Goal: Use online tool/utility: Utilize a website feature to perform a specific function

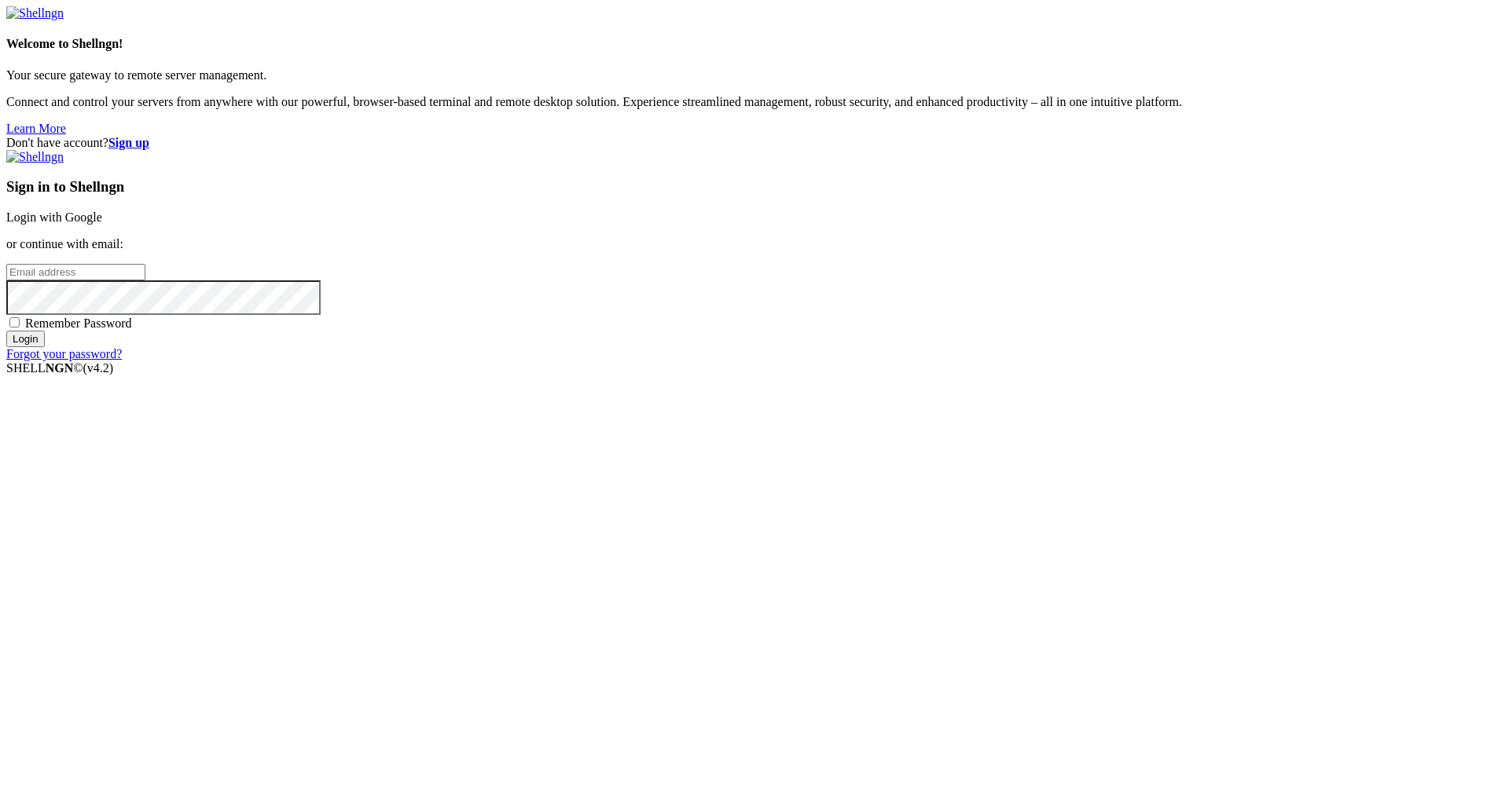
type input "[PERSON_NAME][EMAIL_ADDRESS][DOMAIN_NAME]"
click at [45, 347] on input "Login" at bounding box center [25, 339] width 38 height 16
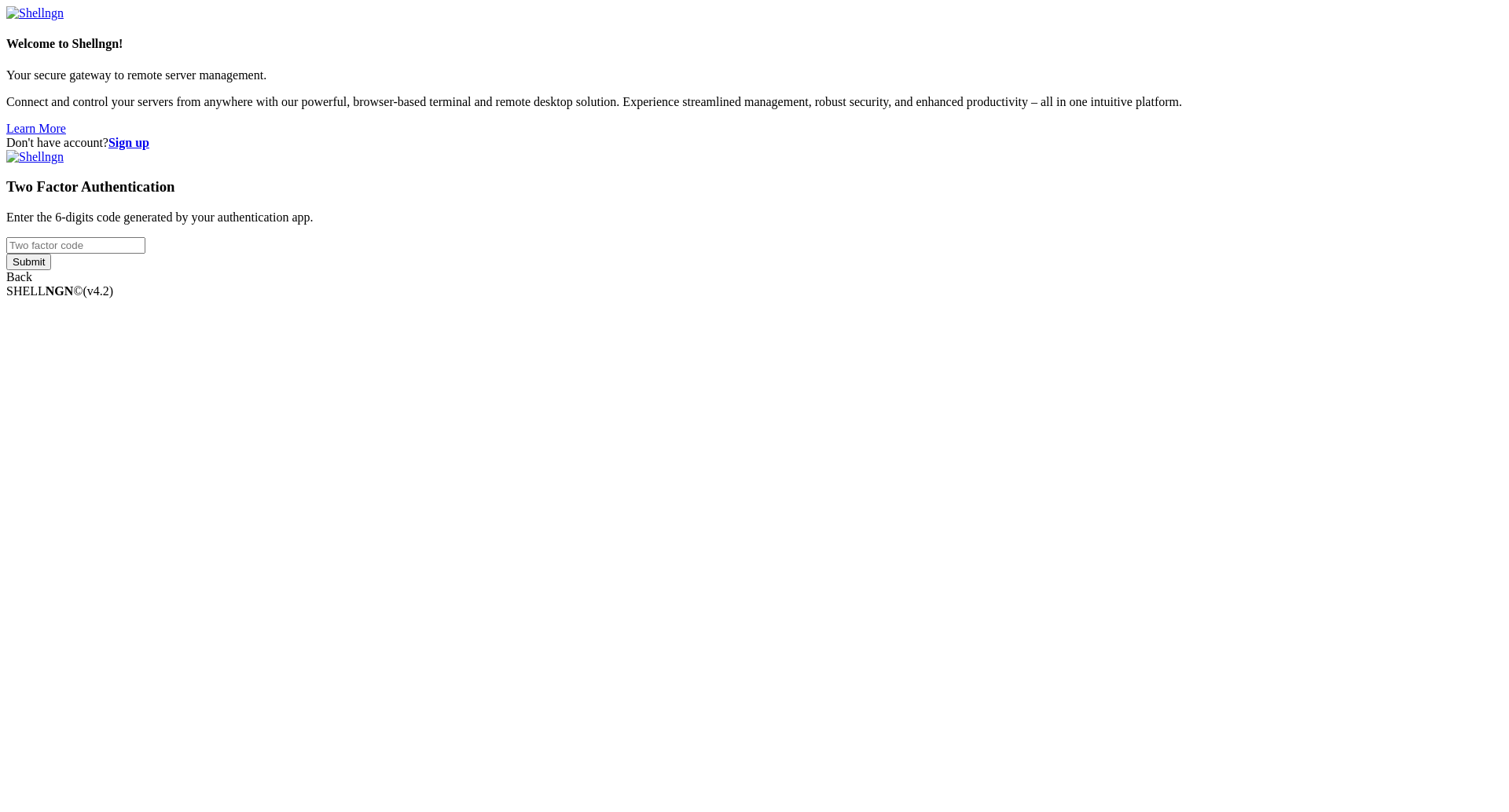
click at [951, 284] on div "Two Factor Authentication Enter the 6-digits code generated by your authenticat…" at bounding box center [754, 217] width 1497 height 134
click at [146, 254] on input "number" at bounding box center [75, 245] width 139 height 16
type input "655427"
click at [51, 271] on input "Submit" at bounding box center [28, 261] width 45 height 16
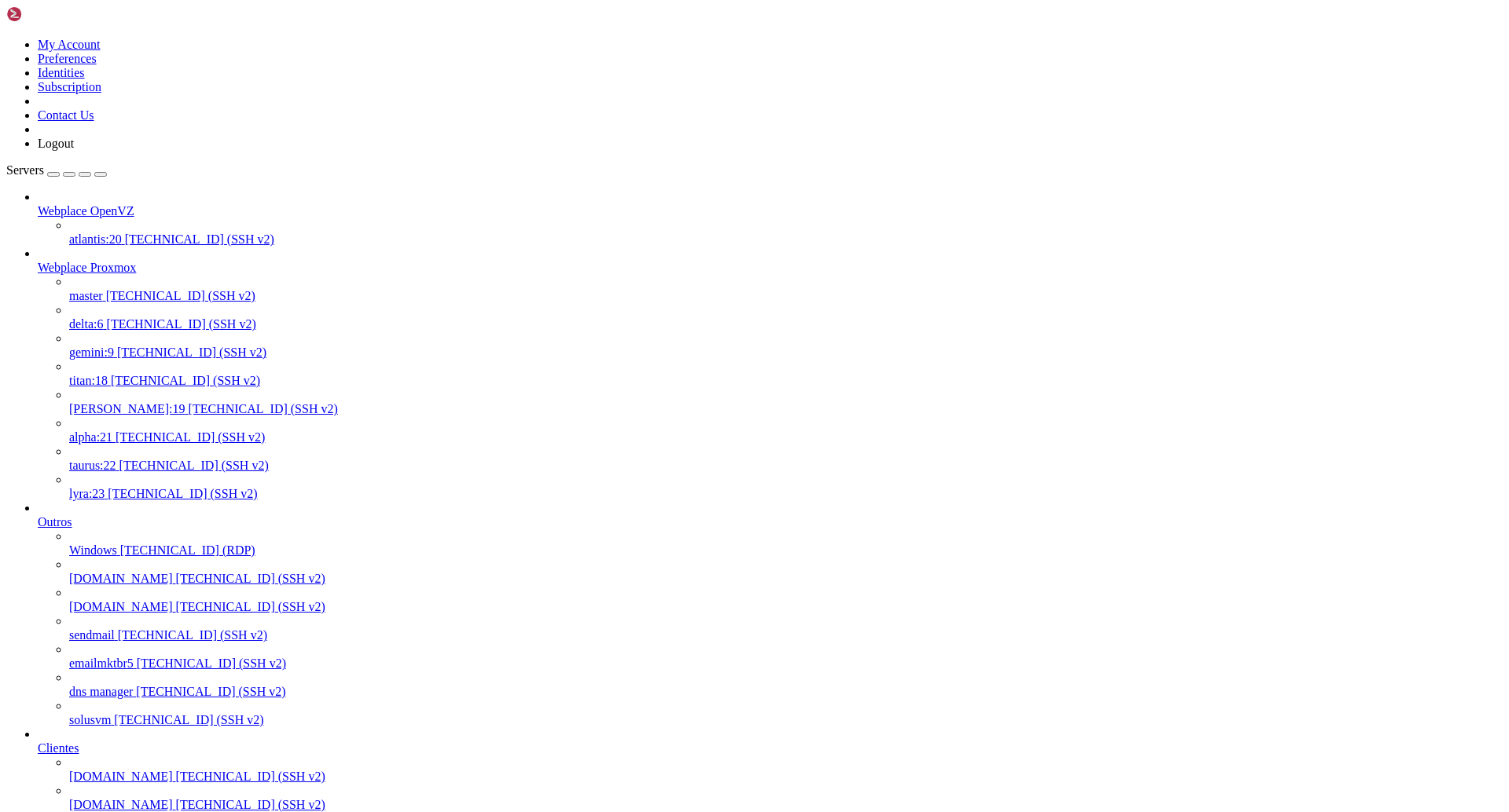
scroll to position [377, 0]
click at [176, 770] on span "[TECHNICAL_ID] (SSH v2)" at bounding box center [250, 777] width 149 height 14
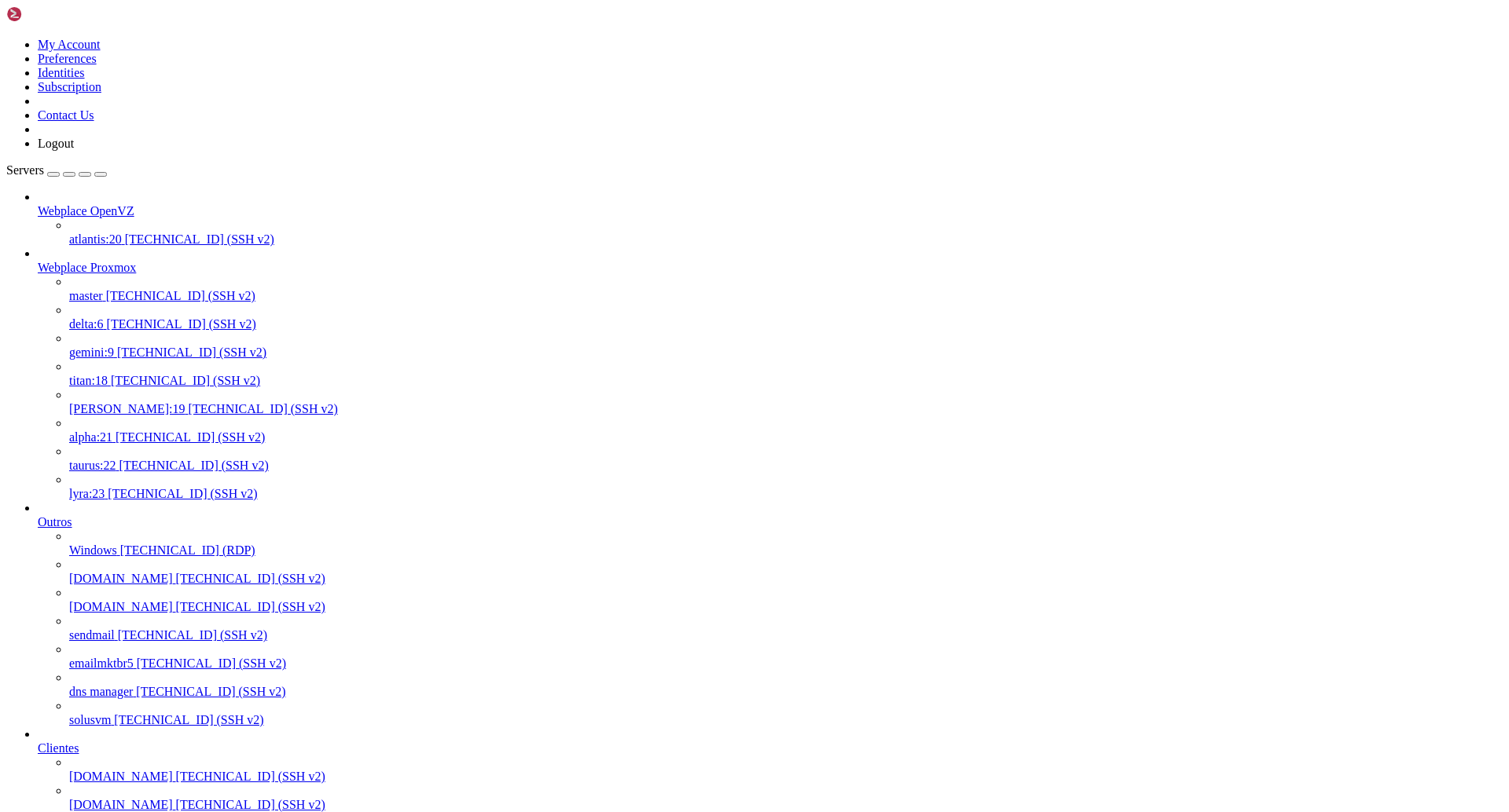
drag, startPoint x: 382, startPoint y: 2370, endPoint x: 13, endPoint y: 2370, distance: 369.0
